Goal: Task Accomplishment & Management: Use online tool/utility

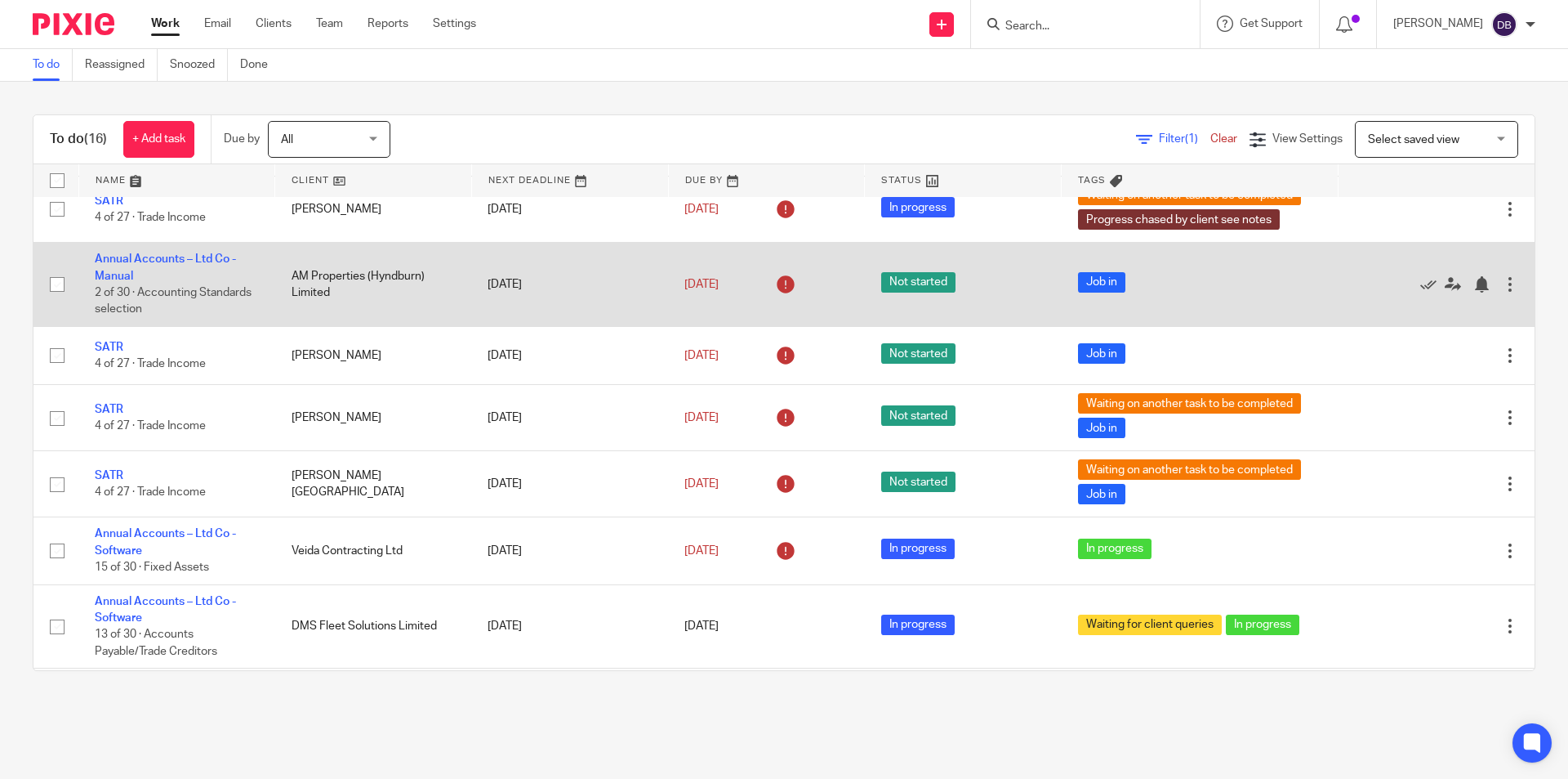
scroll to position [572, 0]
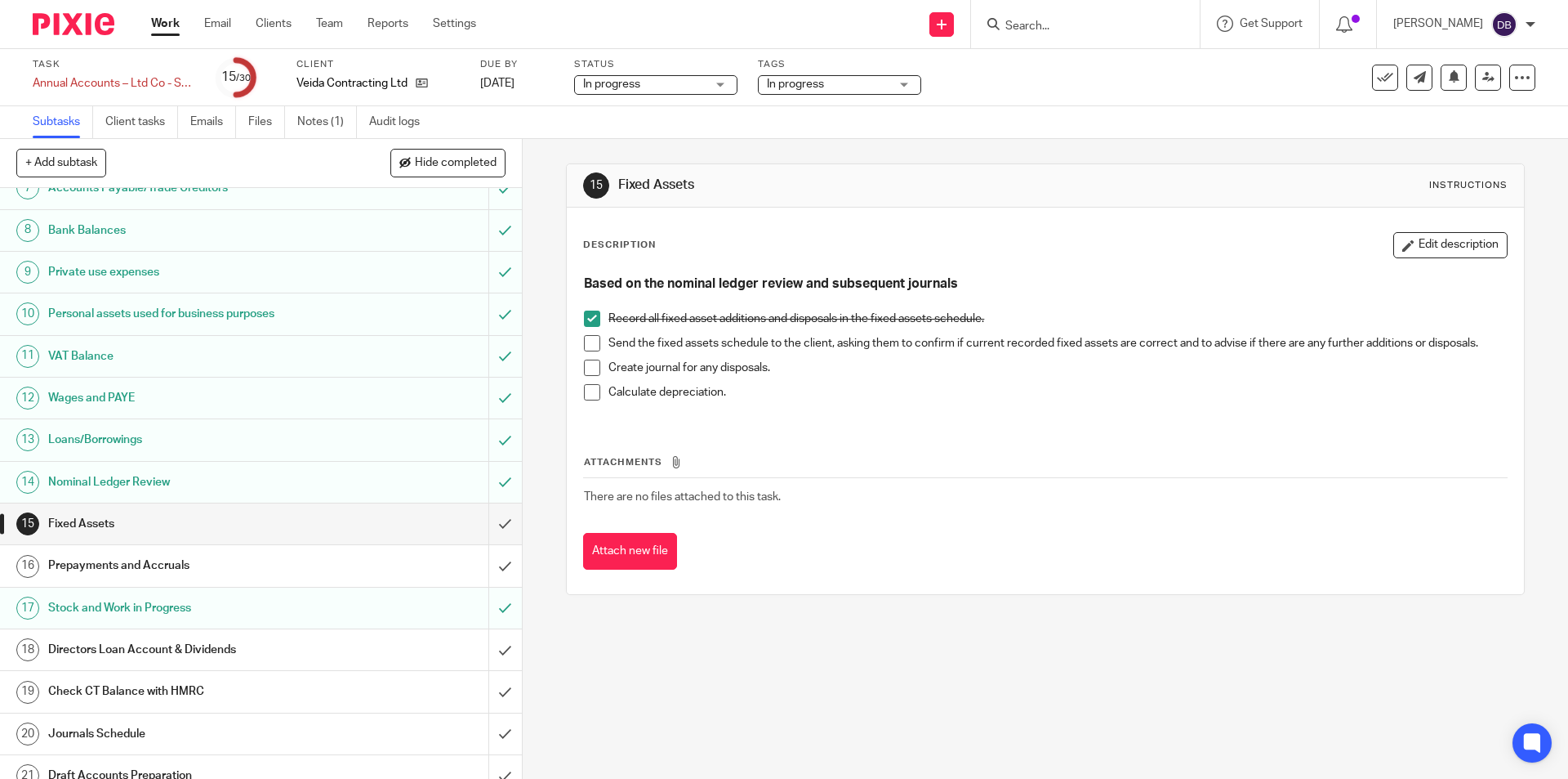
scroll to position [137, 0]
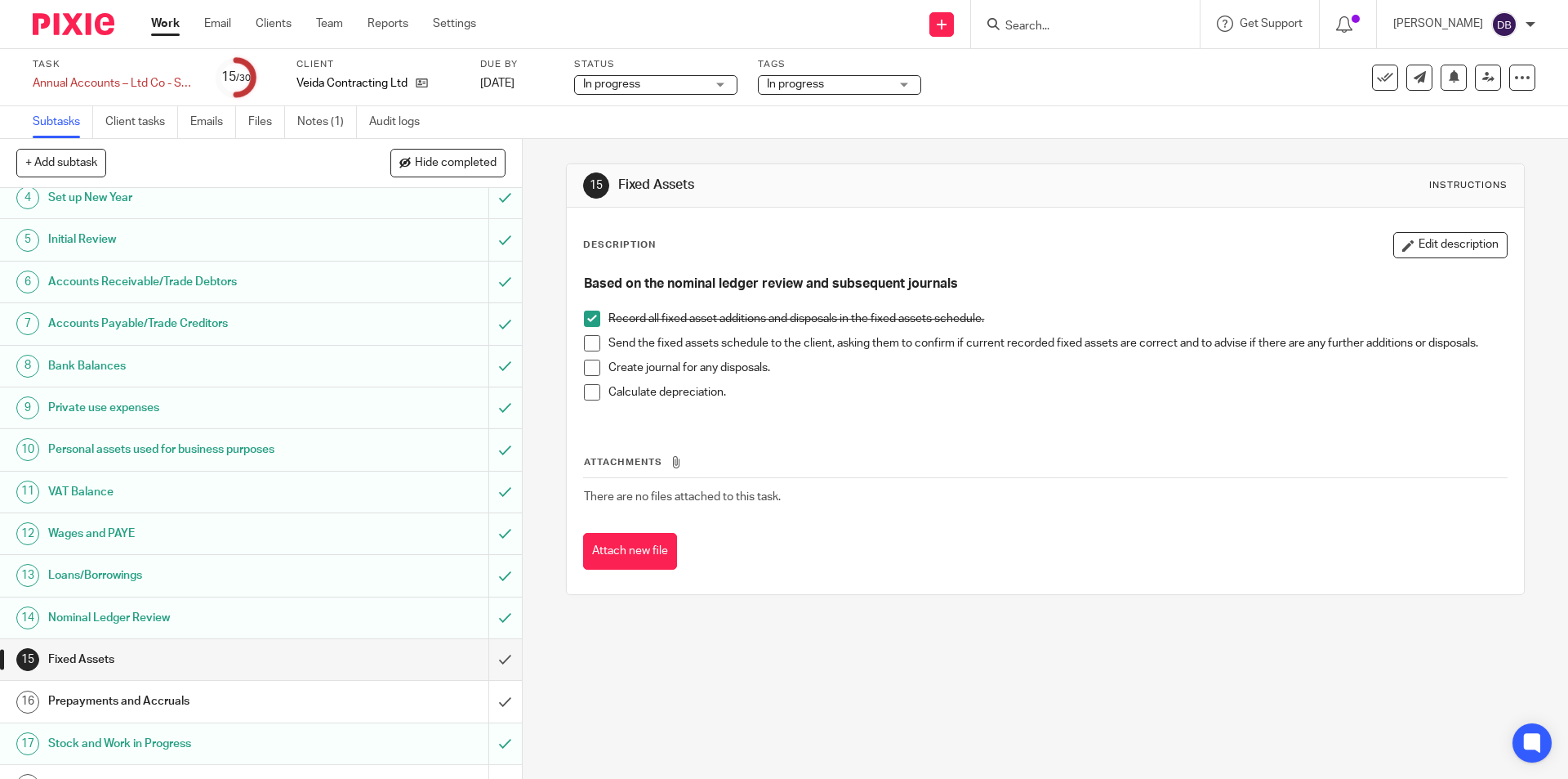
click at [97, 404] on h1 "Private use expenses" at bounding box center [189, 408] width 283 height 24
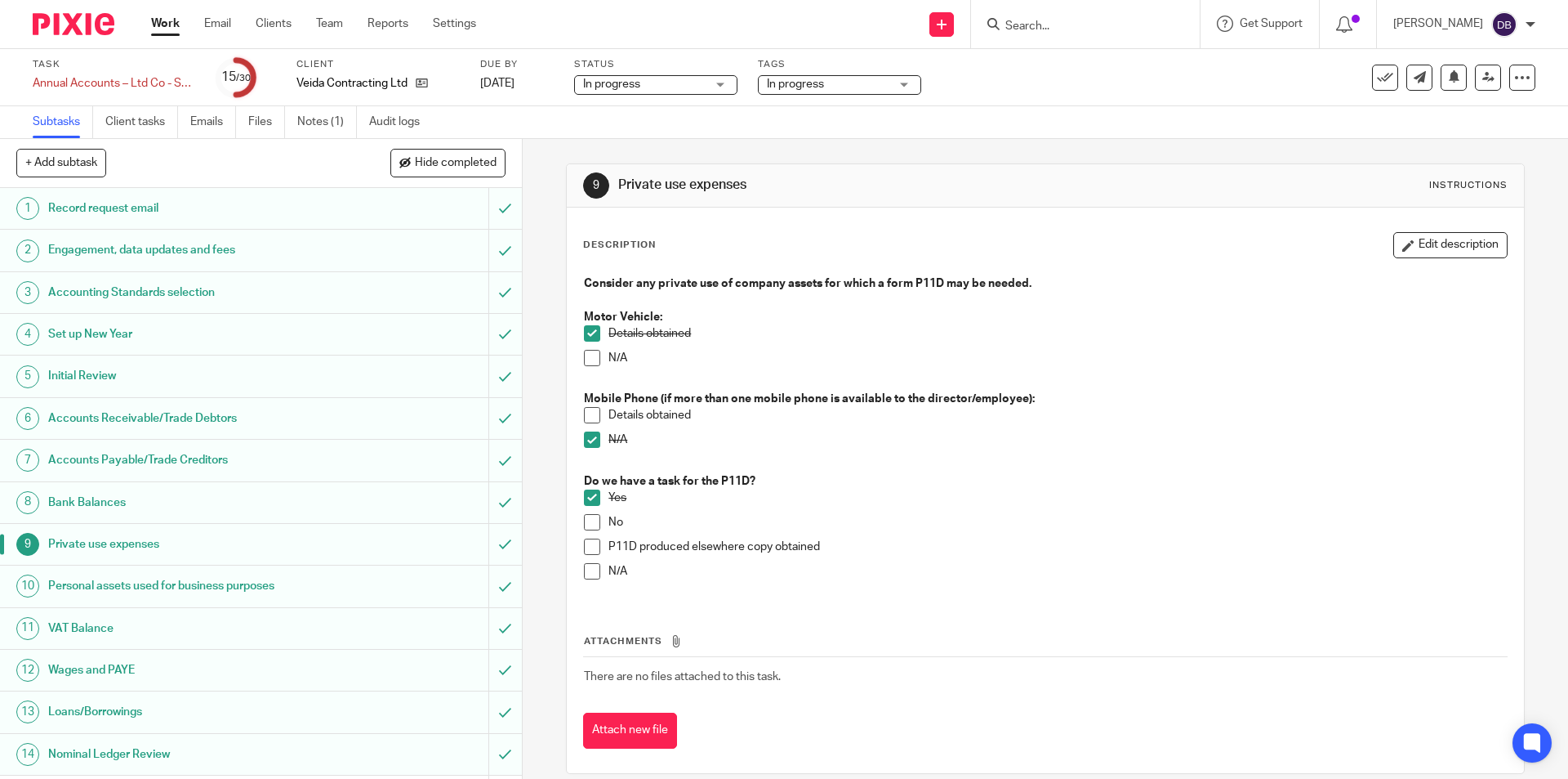
click at [139, 587] on h1 "Personal assets used for business purposes" at bounding box center [189, 586] width 283 height 24
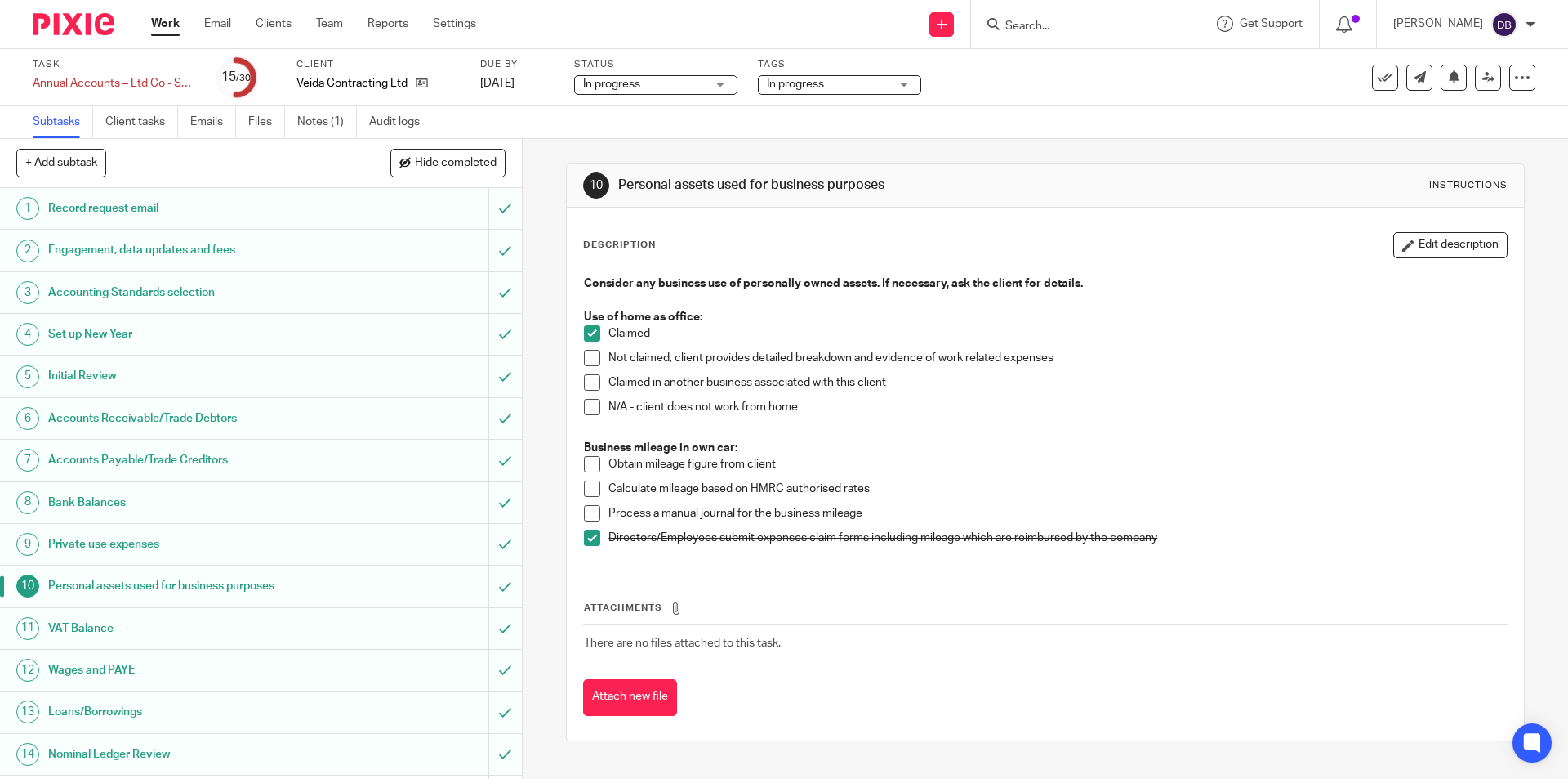
click at [129, 546] on h1 "Private use expenses" at bounding box center [189, 544] width 283 height 24
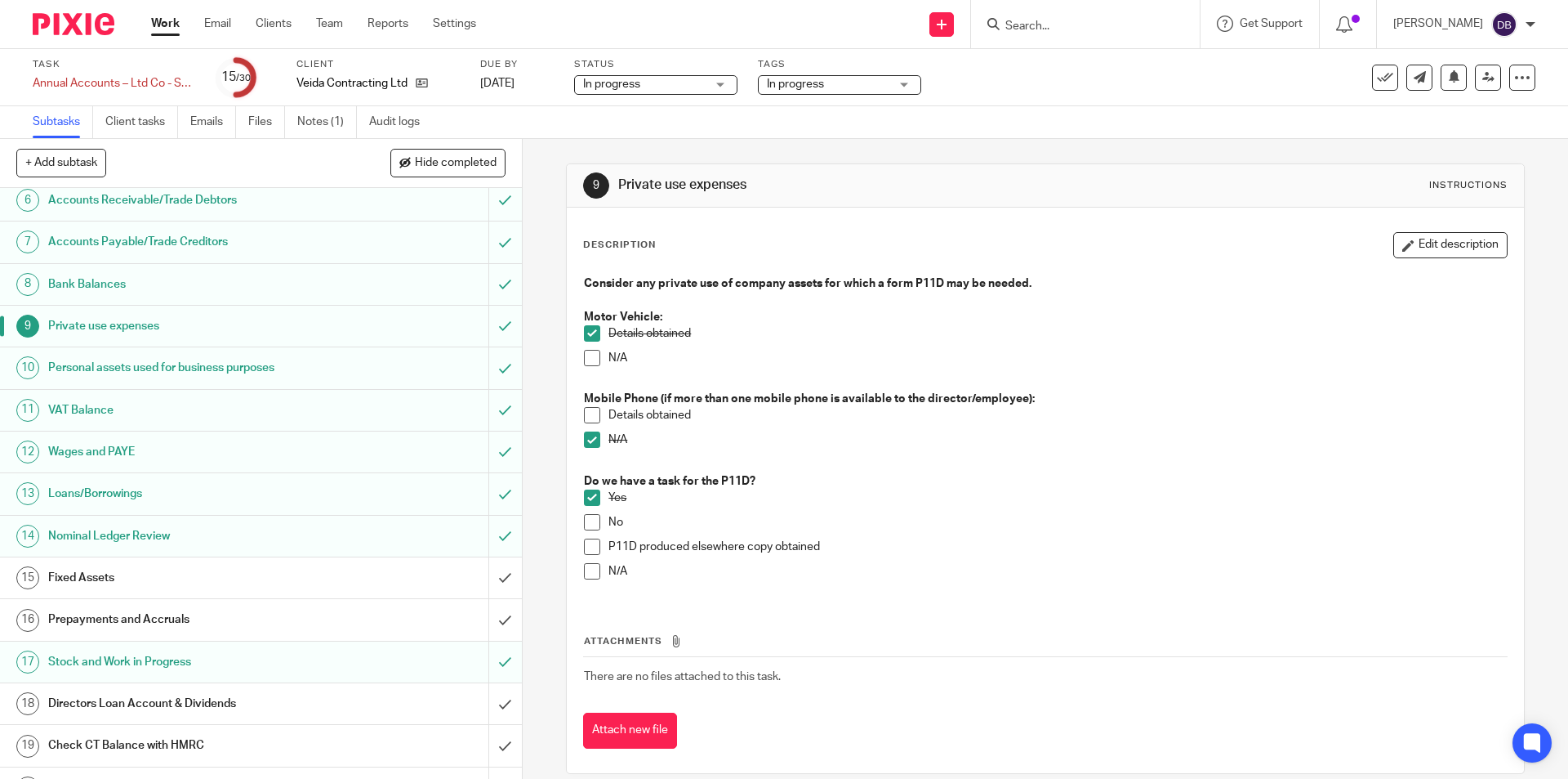
scroll to position [245, 0]
